Goal: Task Accomplishment & Management: Manage account settings

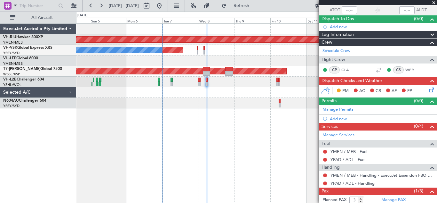
scroll to position [86, 0]
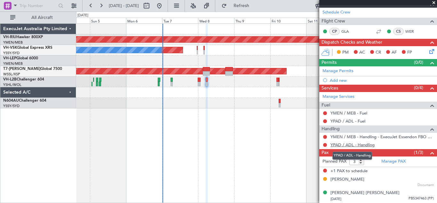
click at [347, 145] on link "YPAD / ADL - Handling" at bounding box center [353, 144] width 44 height 5
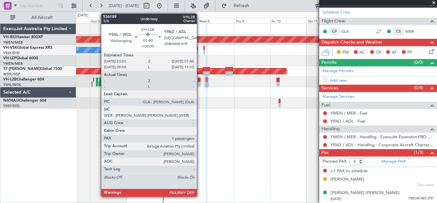
click at [200, 82] on div at bounding box center [199, 84] width 3 height 4
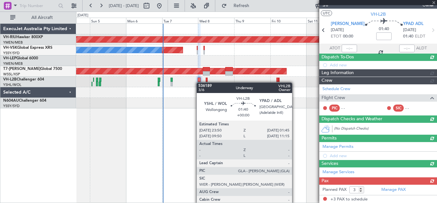
scroll to position [72, 0]
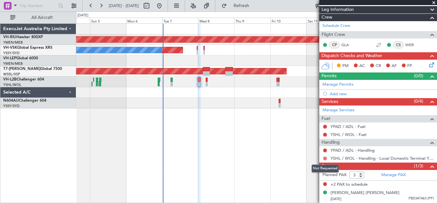
click at [325, 157] on button at bounding box center [325, 158] width 4 height 4
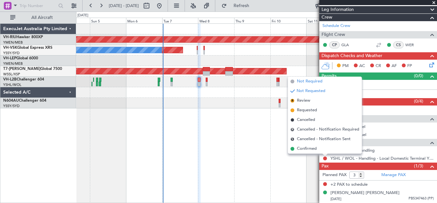
click at [309, 81] on span "Not Required" at bounding box center [310, 81] width 26 height 6
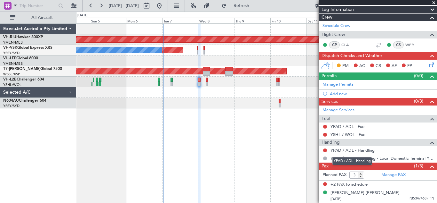
click at [347, 149] on link "YPAD / ADL - Handling" at bounding box center [353, 149] width 44 height 5
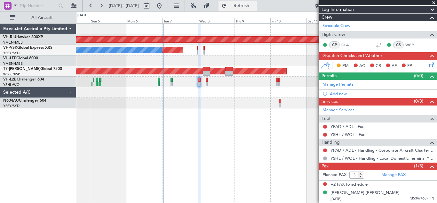
click at [255, 6] on span "Refresh" at bounding box center [241, 6] width 27 height 4
click at [325, 150] on button at bounding box center [325, 150] width 4 height 4
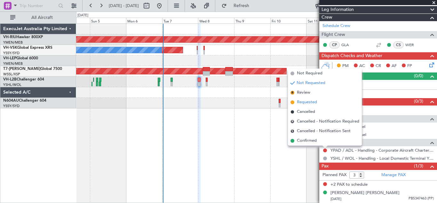
click at [303, 103] on span "Requested" at bounding box center [307, 102] width 20 height 6
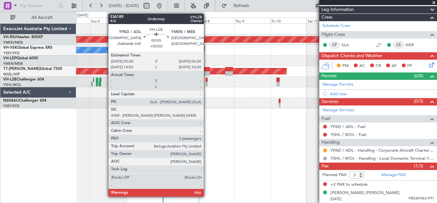
click at [207, 83] on div at bounding box center [207, 84] width 2 height 4
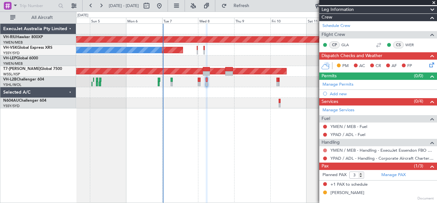
click at [325, 150] on button at bounding box center [325, 150] width 4 height 4
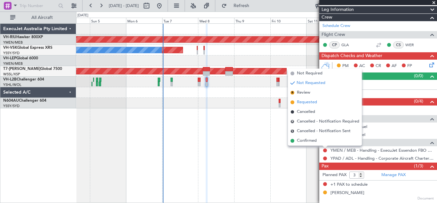
click at [301, 101] on span "Requested" at bounding box center [307, 102] width 20 height 6
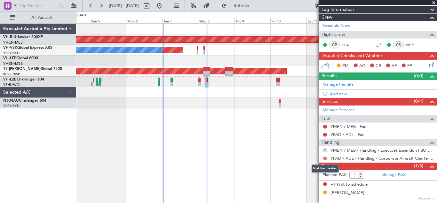
click at [324, 158] on button at bounding box center [325, 158] width 4 height 4
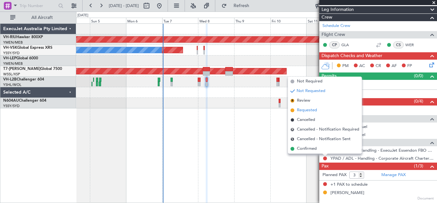
click at [306, 110] on span "Requested" at bounding box center [307, 110] width 20 height 6
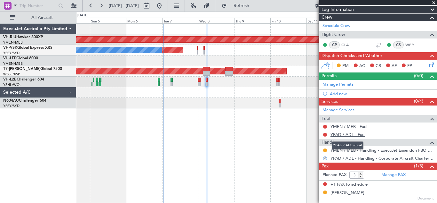
click at [341, 135] on link "YPAD / ADL - Fuel" at bounding box center [348, 134] width 35 height 5
click at [255, 6] on span "Refresh" at bounding box center [241, 6] width 27 height 4
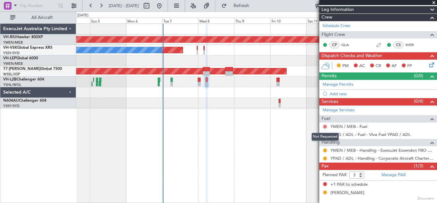
click at [325, 124] on button at bounding box center [325, 126] width 4 height 4
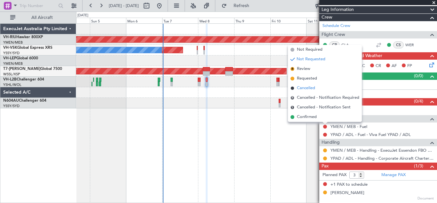
click at [302, 89] on span "Cancelled" at bounding box center [306, 88] width 18 height 6
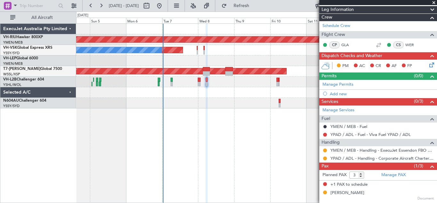
scroll to position [86, 0]
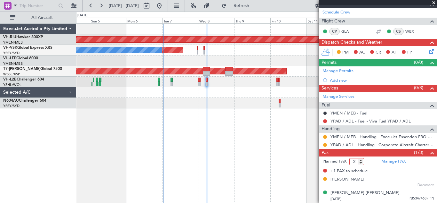
type input "2"
click at [360, 162] on input "2" at bounding box center [356, 161] width 15 height 7
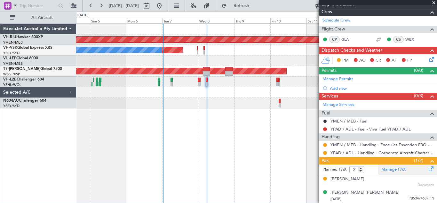
scroll to position [77, 0]
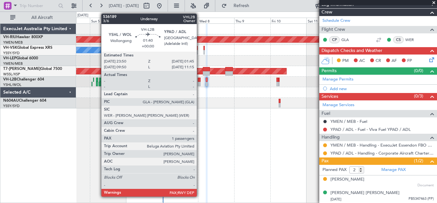
click at [200, 81] on div at bounding box center [199, 79] width 3 height 4
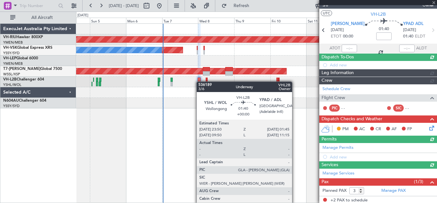
scroll to position [72, 0]
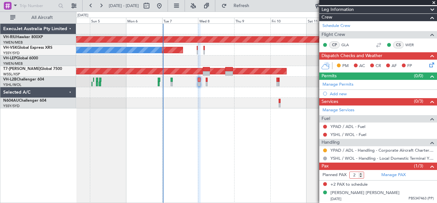
click at [361, 176] on input "2" at bounding box center [356, 174] width 15 height 7
type input "1"
click at [361, 176] on input "1" at bounding box center [356, 174] width 15 height 7
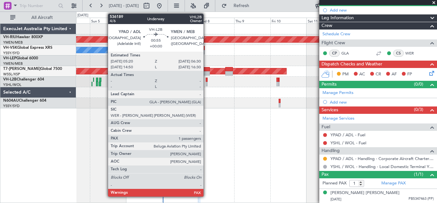
click at [206, 82] on div at bounding box center [207, 84] width 2 height 4
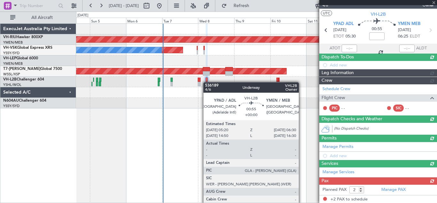
scroll to position [72, 0]
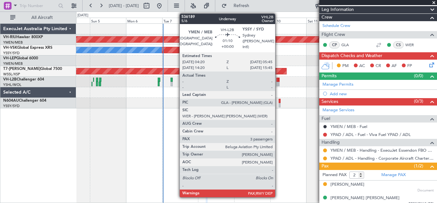
click at [278, 82] on div at bounding box center [277, 84] width 2 height 4
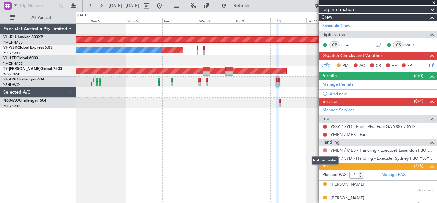
click at [325, 148] on button at bounding box center [325, 150] width 4 height 4
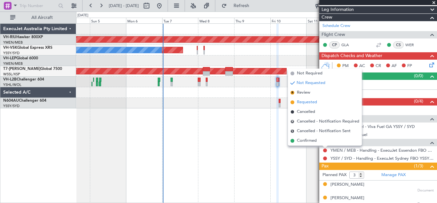
click at [303, 100] on span "Requested" at bounding box center [307, 102] width 20 height 6
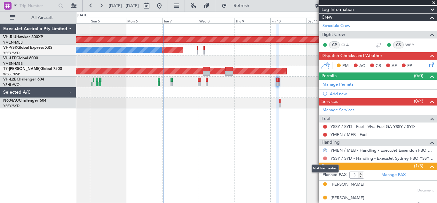
click at [325, 158] on button at bounding box center [325, 158] width 4 height 4
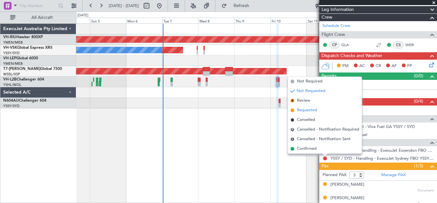
click at [303, 109] on span "Requested" at bounding box center [307, 110] width 20 height 6
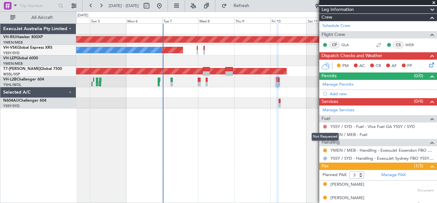
click at [325, 126] on button at bounding box center [325, 126] width 4 height 4
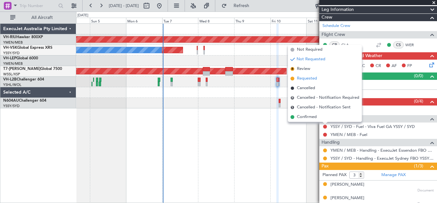
click at [304, 79] on span "Requested" at bounding box center [307, 78] width 20 height 6
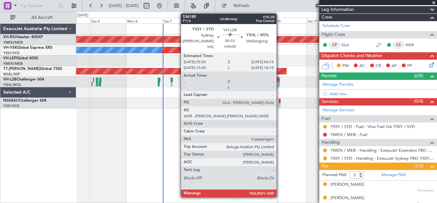
click at [279, 83] on div at bounding box center [279, 84] width 1 height 4
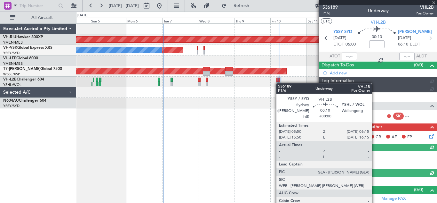
scroll to position [50, 0]
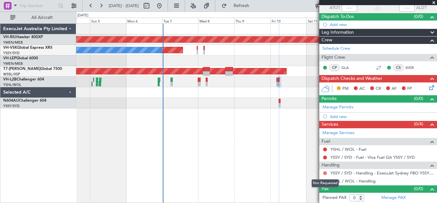
click at [326, 173] on button at bounding box center [325, 173] width 4 height 4
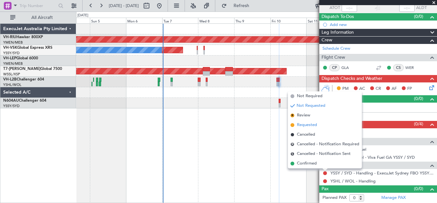
click at [305, 126] on span "Requested" at bounding box center [307, 125] width 20 height 6
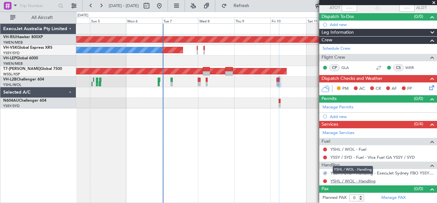
click at [358, 182] on link "YSHL / WOL - Handling" at bounding box center [353, 180] width 45 height 5
click at [255, 6] on span "Refresh" at bounding box center [241, 6] width 27 height 4
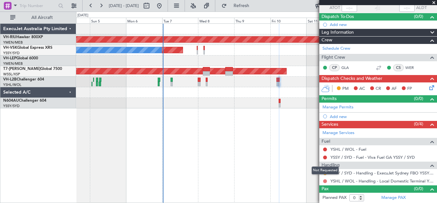
click at [325, 181] on button at bounding box center [325, 181] width 4 height 4
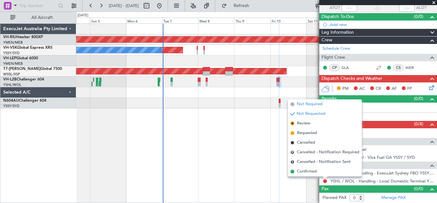
click at [302, 104] on span "Not Required" at bounding box center [310, 104] width 26 height 6
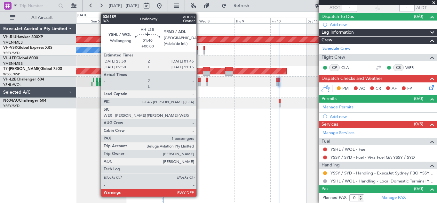
click at [199, 83] on div at bounding box center [199, 84] width 3 height 4
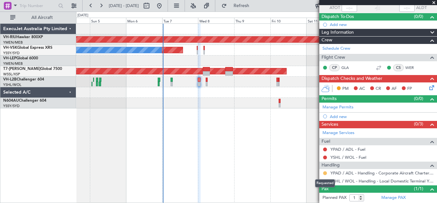
click at [324, 172] on button at bounding box center [325, 173] width 4 height 4
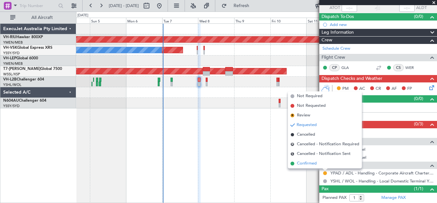
click at [309, 164] on span "Confirmed" at bounding box center [307, 163] width 20 height 6
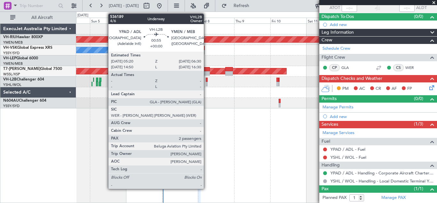
click at [207, 83] on div at bounding box center [207, 84] width 2 height 4
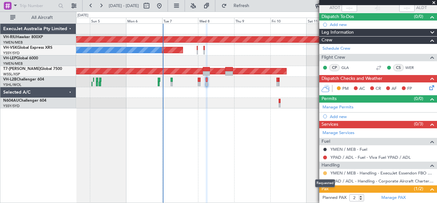
click at [325, 172] on button at bounding box center [325, 173] width 4 height 4
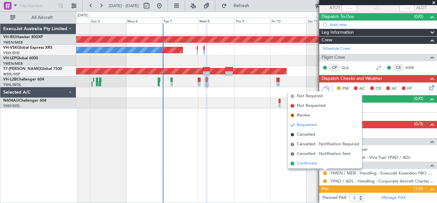
click at [310, 163] on span "Confirmed" at bounding box center [307, 163] width 20 height 6
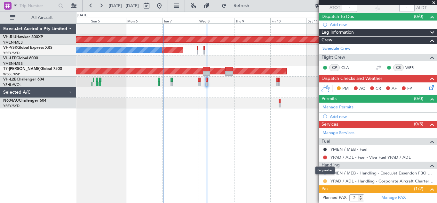
click at [324, 180] on button at bounding box center [325, 181] width 4 height 4
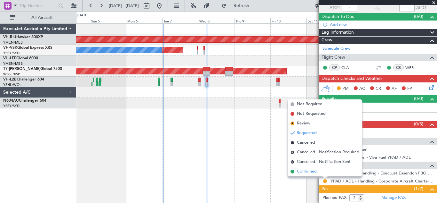
click at [305, 170] on span "Confirmed" at bounding box center [307, 171] width 20 height 6
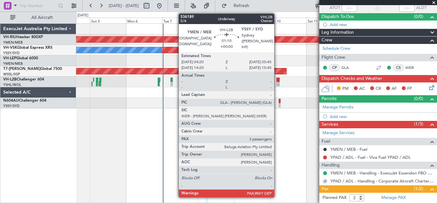
click at [277, 83] on div at bounding box center [277, 84] width 2 height 4
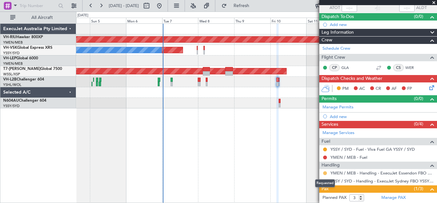
click at [324, 172] on button at bounding box center [325, 173] width 4 height 4
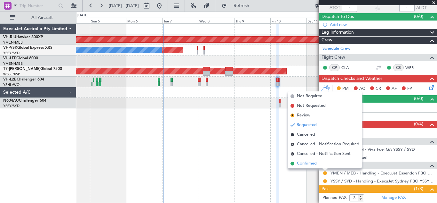
click at [308, 163] on span "Confirmed" at bounding box center [307, 163] width 20 height 6
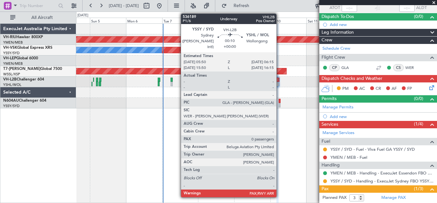
click at [279, 82] on div at bounding box center [279, 84] width 1 height 4
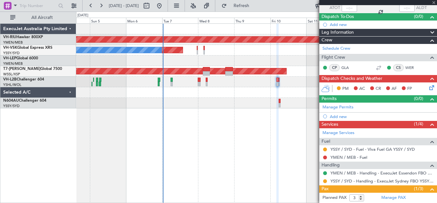
type input "0"
